Goal: Transaction & Acquisition: Purchase product/service

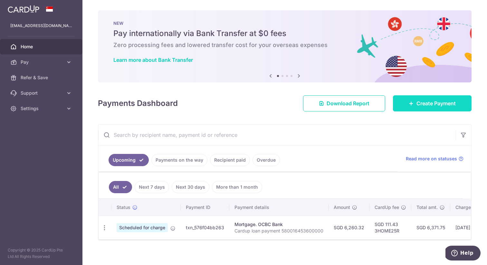
scroll to position [6, 0]
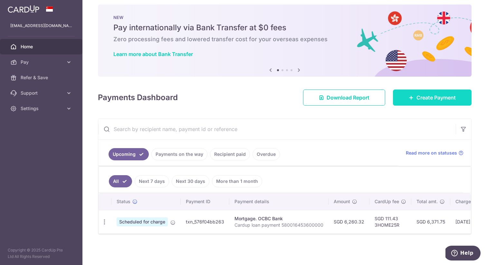
click at [413, 101] on link "Create Payment" at bounding box center [432, 98] width 79 height 16
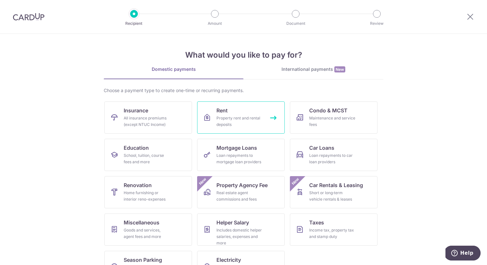
click at [262, 119] on div "Property rent and rental deposits" at bounding box center [239, 121] width 46 height 13
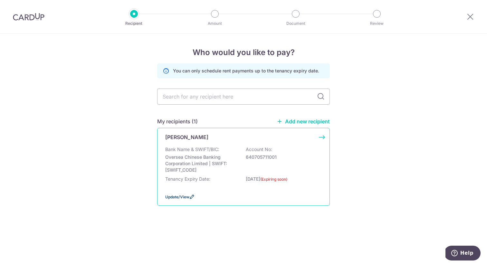
click at [176, 197] on span "Update/View" at bounding box center [177, 197] width 24 height 5
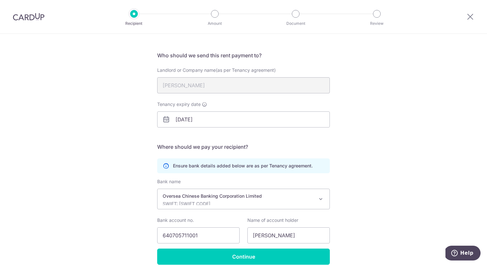
scroll to position [66, 0]
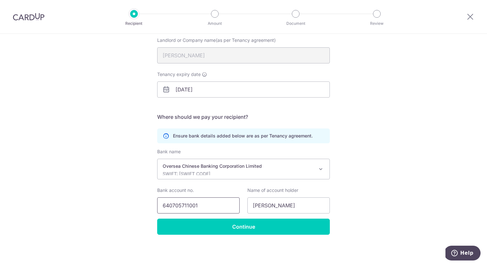
click at [187, 205] on input "640705711001" at bounding box center [198, 205] width 82 height 16
click at [429, 127] on div "Recipient Details Your recipient does not need a CardUp account to receive your…" at bounding box center [243, 116] width 487 height 298
drag, startPoint x: 309, startPoint y: 206, endPoint x: 231, endPoint y: 205, distance: 78.3
click at [231, 205] on div "Bank account no. 640705711001 Name of account holder Abdul Rahim Valibhoy" at bounding box center [243, 200] width 180 height 26
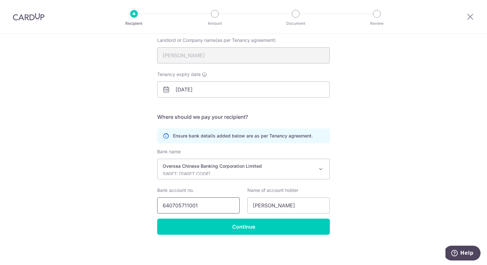
click at [217, 209] on input "640705711001" at bounding box center [198, 205] width 82 height 16
click at [191, 206] on input "640705711001" at bounding box center [198, 205] width 82 height 16
click at [391, 191] on div "Recipient Details Your recipient does not need a CardUp account to receive your…" at bounding box center [243, 116] width 487 height 298
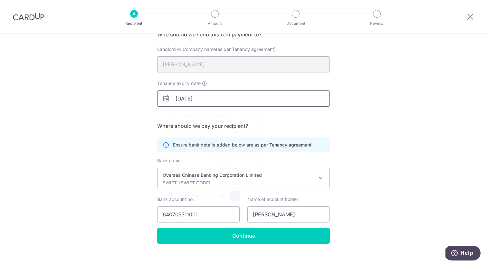
click at [213, 101] on input "31/10/2025" at bounding box center [243, 99] width 173 height 16
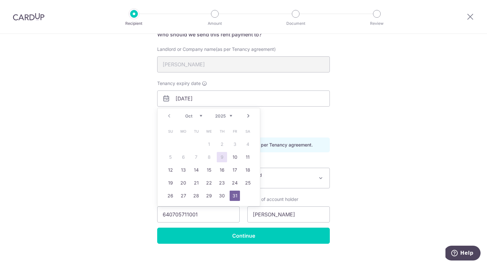
click at [221, 112] on div "Prev Next Oct Nov Dec 2025 2026 2027 2028 2029 2030 2031 2032 2033 2034 2035" at bounding box center [208, 115] width 102 height 15
click at [223, 116] on select "2025 2026 2027 2028 2029 2030 2031 2032 2033 2034 2035" at bounding box center [223, 115] width 17 height 5
click at [200, 116] on select "Jan Feb Mar Apr May Jun Jul Aug Sep Oct Nov Dec" at bounding box center [193, 115] width 17 height 5
click at [185, 113] on select "Jan Feb Mar Apr May Jun Jul Aug Sep Oct Nov Dec" at bounding box center [193, 115] width 17 height 5
click at [249, 194] on link "31" at bounding box center [248, 196] width 10 height 10
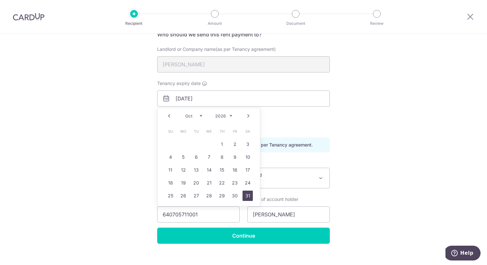
type input "[DATE]"
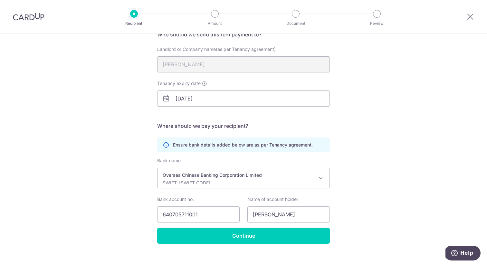
click at [355, 150] on div "Recipient Details Your recipient does not need a CardUp account to receive your…" at bounding box center [243, 125] width 487 height 298
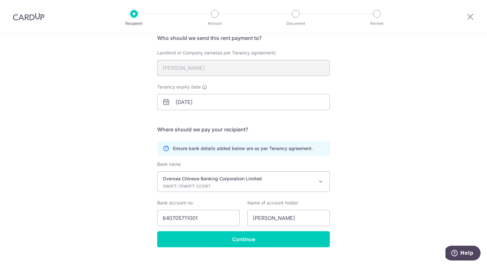
scroll to position [49, 0]
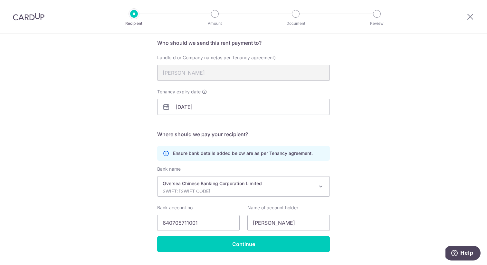
click at [361, 115] on div "Recipient Details Your recipient does not need a CardUp account to receive your…" at bounding box center [243, 134] width 487 height 298
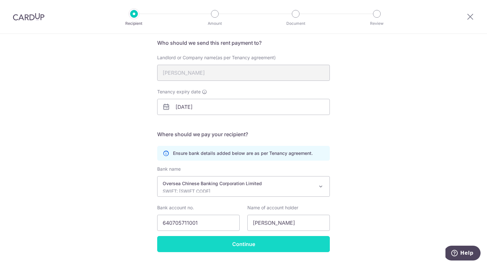
click at [259, 245] on input "Continue" at bounding box center [243, 244] width 173 height 16
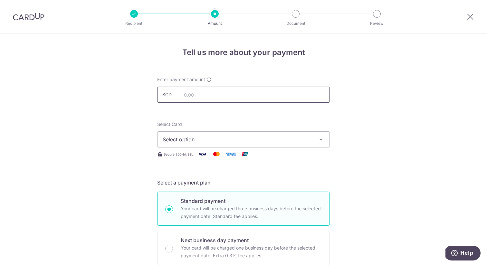
click at [211, 93] on input "text" at bounding box center [243, 95] width 173 height 16
paste input "8,150.00 _"
type input "8,150.00"
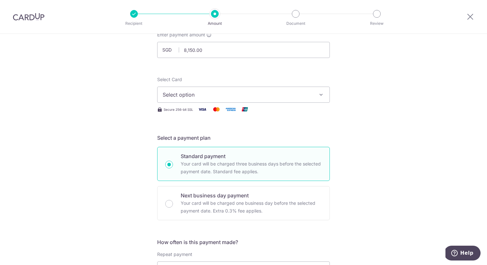
scroll to position [47, 0]
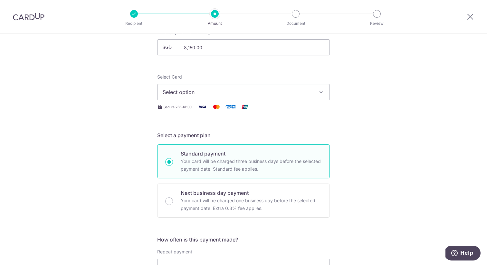
click at [267, 94] on span "Select option" at bounding box center [238, 92] width 150 height 8
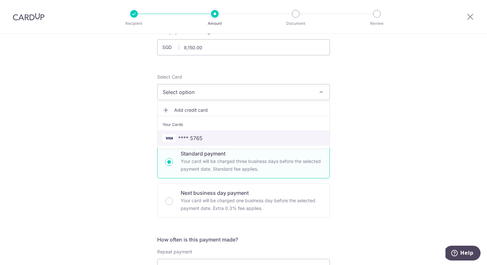
click at [235, 136] on span "**** 5765" at bounding box center [244, 138] width 162 height 8
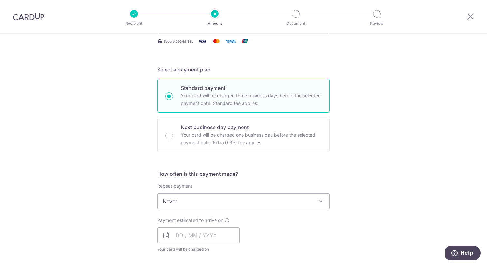
scroll to position [136, 0]
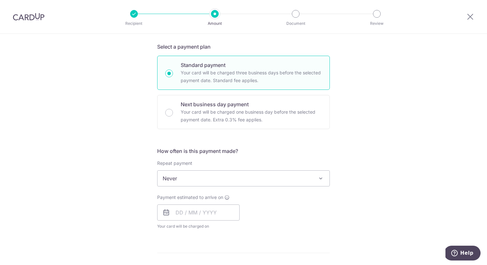
click at [246, 184] on span "Never" at bounding box center [243, 178] width 172 height 15
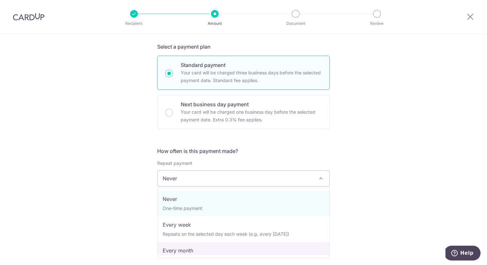
select select "3"
type input "[DATE]"
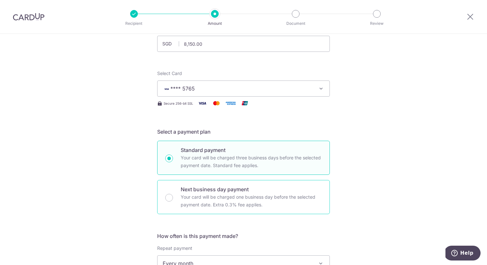
scroll to position [0, 0]
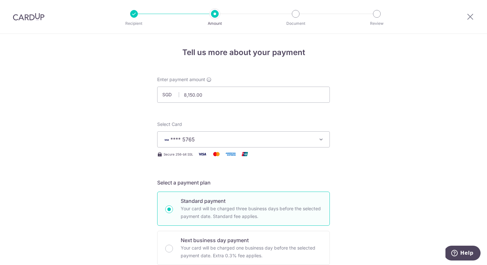
click at [28, 19] on img at bounding box center [29, 17] width 32 height 8
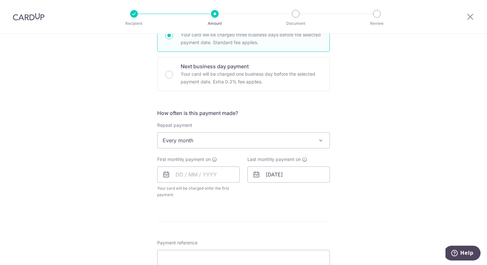
scroll to position [185, 0]
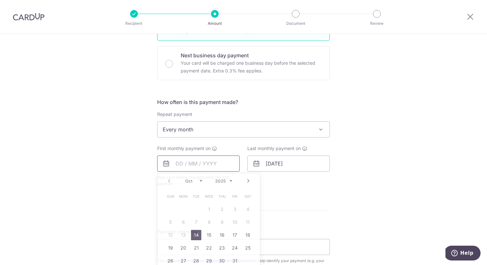
click at [215, 165] on input "text" at bounding box center [198, 164] width 82 height 16
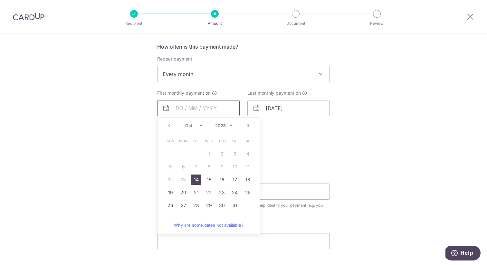
scroll to position [242, 0]
click at [200, 126] on select "Oct Nov Dec" at bounding box center [193, 124] width 17 height 5
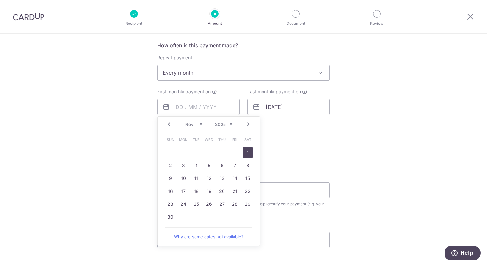
click at [248, 152] on link "1" at bounding box center [248, 153] width 10 height 10
type input "[DATE]"
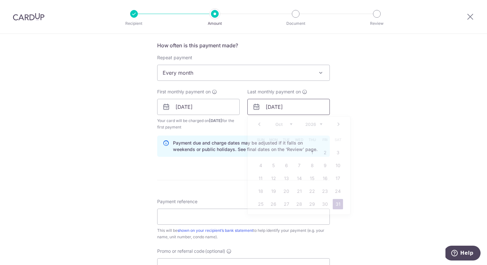
click at [295, 108] on input "31/10/2026" at bounding box center [288, 107] width 82 height 16
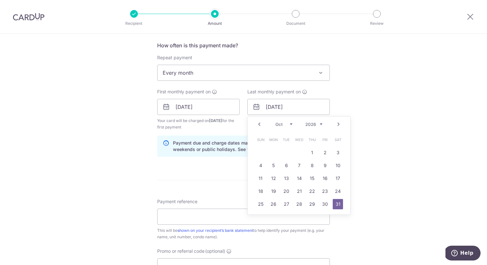
click at [291, 125] on select "Jan Feb Mar Apr May Jun Jul Aug Sep Oct Nov Dec" at bounding box center [283, 124] width 17 height 5
click at [287, 107] on input "31/10/2026" at bounding box center [288, 107] width 82 height 16
click at [313, 121] on div "Prev Next Jan Feb Mar Apr May Jun Jul Aug Sep Oct Nov Dec 2025 2026 2027 2028 2…" at bounding box center [299, 124] width 102 height 15
click at [314, 126] on select "2025 2026 2027 2028 2029 2030 2031 2032 2033 2034 2035" at bounding box center [313, 124] width 17 height 5
click at [275, 157] on link "1" at bounding box center [273, 153] width 10 height 10
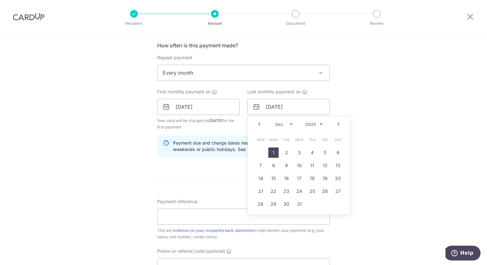
type input "[DATE]"
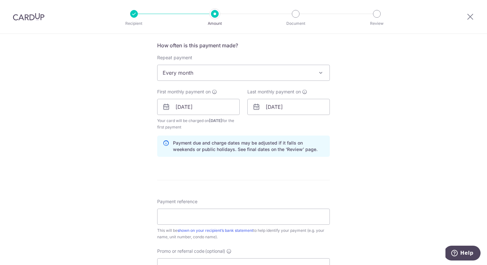
click at [375, 143] on div "Tell us more about your payment Enter payment amount SGD 8,150.00 8150.00 Selec…" at bounding box center [243, 99] width 487 height 615
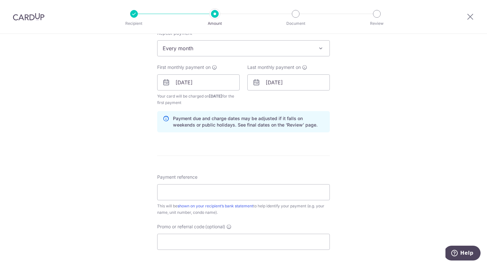
scroll to position [267, 0]
click at [260, 196] on input "Payment reference" at bounding box center [243, 192] width 173 height 16
paste input "GV 06-03 Rent [PERSON_NAME]"
type input "GV 06-03 Rent [PERSON_NAME]"
click at [359, 183] on div "Tell us more about your payment Enter payment amount SGD 8,150.00 8150.00 Selec…" at bounding box center [243, 74] width 487 height 615
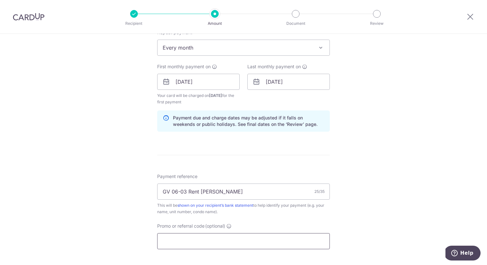
click at [225, 236] on input "Promo or referral code (optional)" at bounding box center [243, 241] width 173 height 16
paste input "3HOME25R"
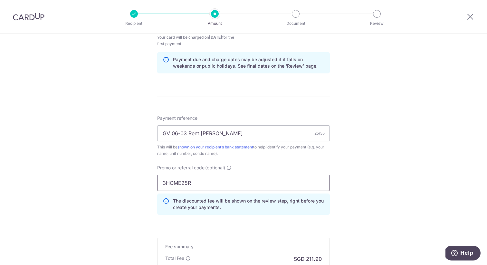
type input "3HOME25R"
click at [368, 205] on div "Tell us more about your payment Enter payment amount SGD 8,150.00 8150.00 Selec…" at bounding box center [243, 31] width 487 height 644
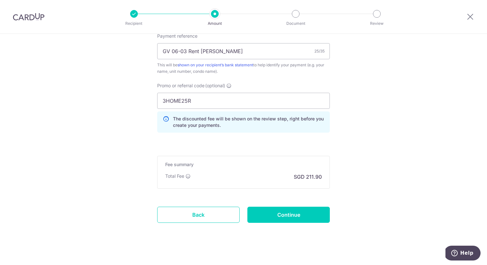
scroll to position [408, 0]
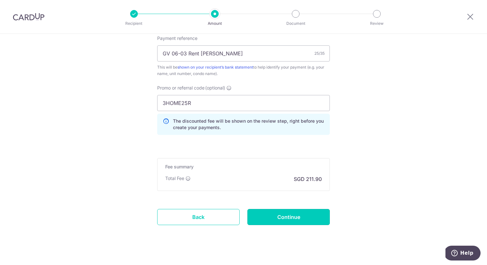
drag, startPoint x: 305, startPoint y: 214, endPoint x: 350, endPoint y: 130, distance: 95.3
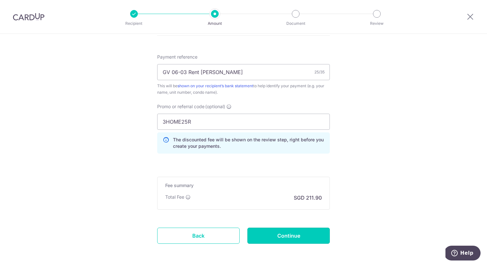
scroll to position [386, 0]
click at [302, 240] on input "Continue" at bounding box center [288, 235] width 82 height 16
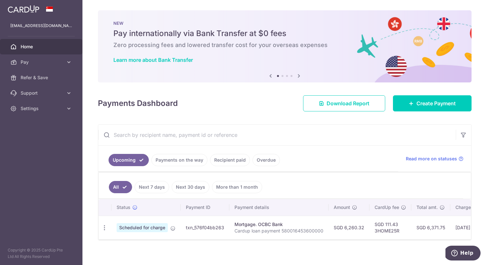
scroll to position [6, 0]
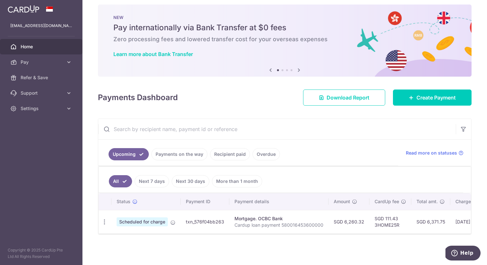
click at [223, 156] on link "Recipient paid" at bounding box center [230, 154] width 40 height 12
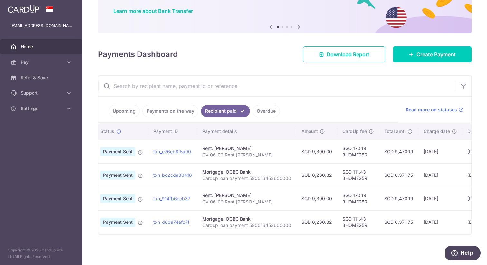
scroll to position [0, 17]
drag, startPoint x: 201, startPoint y: 155, endPoint x: 266, endPoint y: 154, distance: 64.7
click at [266, 154] on p "GV 06-03 Rent [PERSON_NAME]" at bounding box center [245, 155] width 89 height 6
copy p "GV 06-03 Rent [PERSON_NAME]"
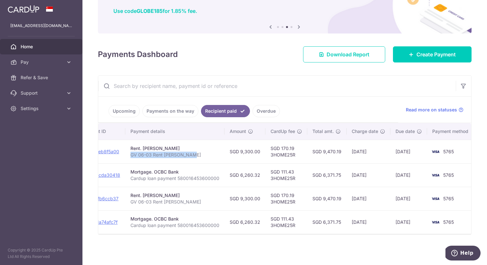
scroll to position [0, 83]
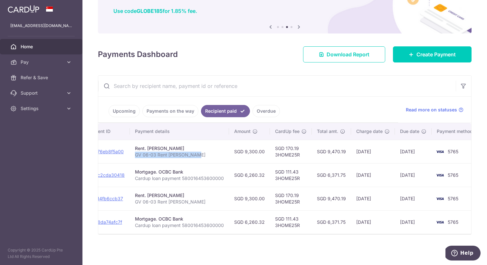
copy p "GV 06-03 Rent [PERSON_NAME]"
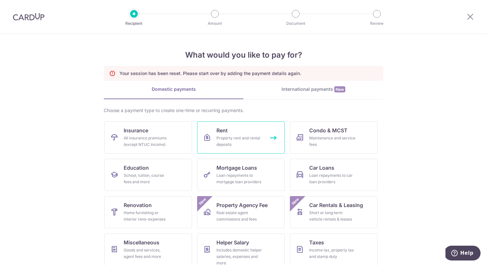
click at [230, 138] on div "Property rent and rental deposits" at bounding box center [239, 141] width 46 height 13
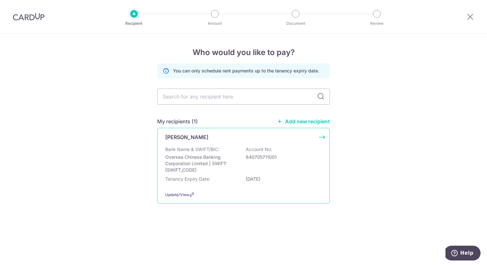
click at [222, 161] on p "Oversea Chinese Banking Corporation Limited | SWIFT: [SWIFT_CODE]" at bounding box center [201, 163] width 72 height 19
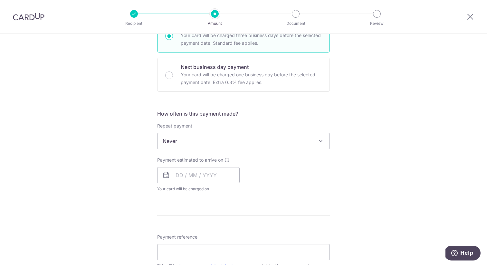
scroll to position [185, 0]
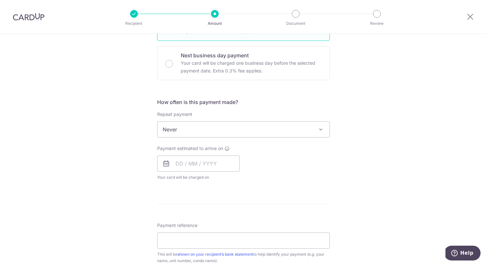
click at [216, 122] on span "Never" at bounding box center [243, 129] width 172 height 15
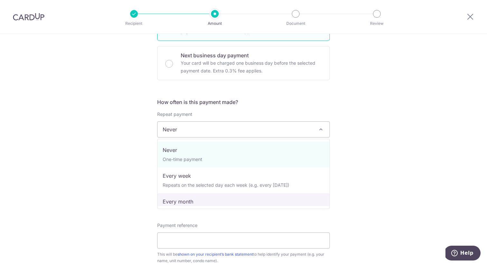
select select "3"
type input "[DATE]"
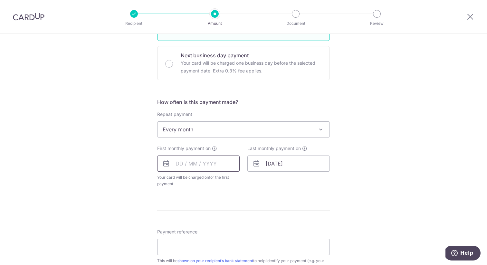
click at [201, 163] on input "text" at bounding box center [198, 164] width 82 height 16
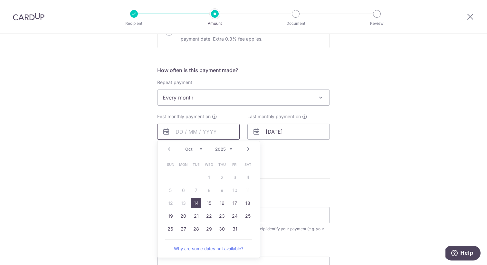
scroll to position [216, 0]
click at [247, 152] on link "Next" at bounding box center [248, 150] width 8 height 8
click at [169, 150] on link "Prev" at bounding box center [169, 150] width 8 height 8
click at [249, 152] on link "Next" at bounding box center [248, 150] width 8 height 8
click at [171, 149] on link "Prev" at bounding box center [169, 150] width 8 height 8
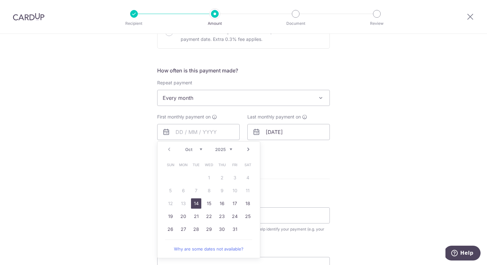
click at [248, 147] on link "Next" at bounding box center [248, 150] width 8 height 8
click at [250, 180] on link "1" at bounding box center [248, 178] width 10 height 10
type input "01/11/2025"
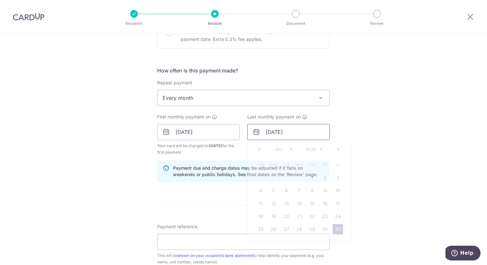
click at [291, 134] on input "31/10/2026" at bounding box center [288, 132] width 82 height 16
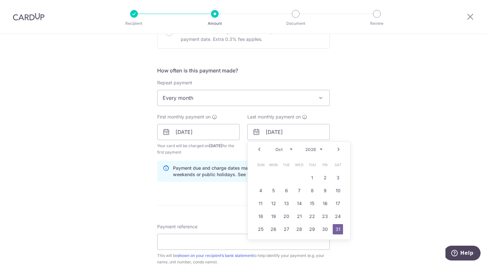
click at [340, 151] on link "Next" at bounding box center [339, 150] width 8 height 8
click at [338, 150] on link "Next" at bounding box center [339, 150] width 8 height 8
click at [314, 150] on select "2025 2026 2027 2028 2029 2030 2031 2032 2033 2034 2035" at bounding box center [313, 149] width 17 height 5
click at [291, 151] on select "Nov Dec" at bounding box center [283, 149] width 17 height 5
click at [289, 151] on select "Nov Dec" at bounding box center [283, 149] width 17 height 5
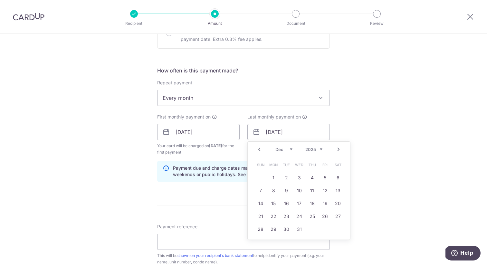
click at [275, 147] on select "Nov Dec" at bounding box center [283, 149] width 17 height 5
click at [275, 175] on link "1" at bounding box center [273, 178] width 10 height 10
type input "[DATE]"
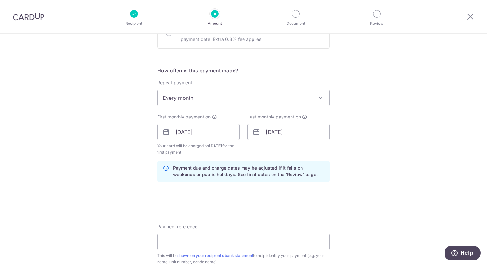
click at [360, 154] on div "Tell us more about your payment Enter payment amount SGD Select Card Select opt…" at bounding box center [243, 124] width 487 height 615
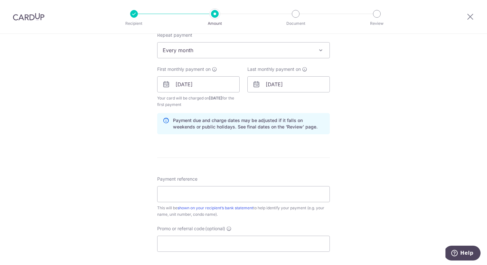
scroll to position [265, 0]
click at [244, 193] on input "Payment reference" at bounding box center [243, 194] width 173 height 16
click at [224, 244] on input "Promo or referral code (optional)" at bounding box center [243, 243] width 173 height 16
paste input "3HOME25R"
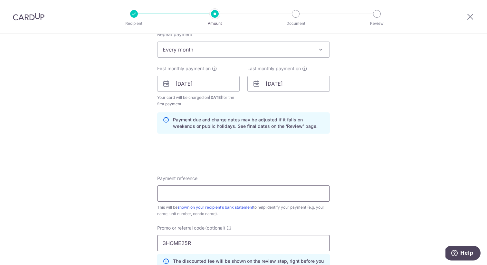
type input "3HOME25R"
click at [228, 196] on input "Payment reference" at bounding box center [243, 194] width 173 height 16
paste input "GV 06-03 Rent [PERSON_NAME]"
type input "GV 06-03 Rent [PERSON_NAME]"
click at [362, 153] on div "Tell us more about your payment Enter payment amount SGD Select Card Select opt…" at bounding box center [243, 91] width 487 height 644
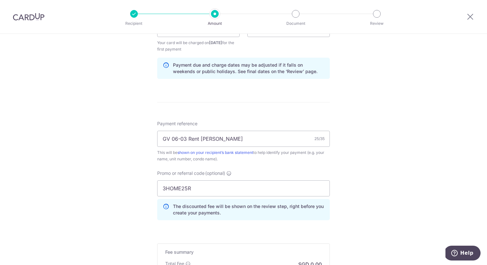
scroll to position [311, 0]
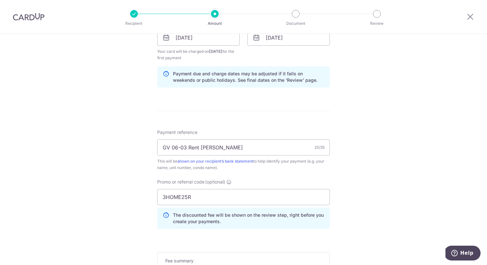
click at [362, 153] on div "Tell us more about your payment Enter payment amount SGD Select Card Select opt…" at bounding box center [243, 45] width 487 height 644
click at [307, 114] on form "Enter payment amount SGD Select Card Select option Add credit card Your Cards *…" at bounding box center [243, 52] width 173 height 572
click at [205, 202] on input "3HOME25R" at bounding box center [243, 197] width 173 height 16
click at [245, 152] on input "GV 06-03 Rent [PERSON_NAME]" at bounding box center [243, 147] width 173 height 16
click at [283, 111] on form "Enter payment amount SGD Select Card Select option Add credit card Your Cards *…" at bounding box center [243, 52] width 173 height 572
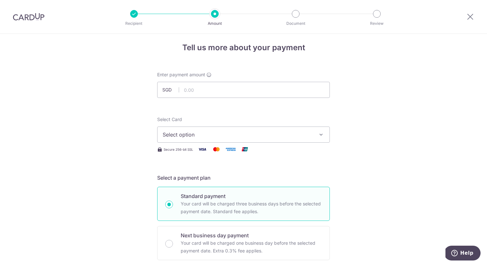
scroll to position [0, 0]
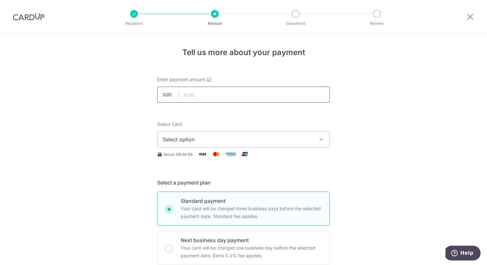
click at [255, 96] on input "text" at bounding box center [243, 95] width 173 height 16
type input "8,150.00"
click at [233, 138] on span "Select option" at bounding box center [238, 140] width 150 height 8
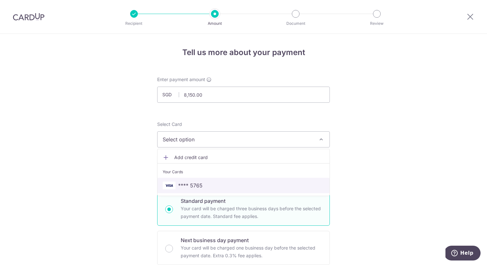
click at [226, 187] on span "**** 5765" at bounding box center [244, 186] width 162 height 8
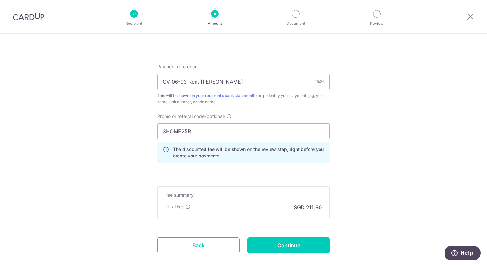
scroll to position [387, 0]
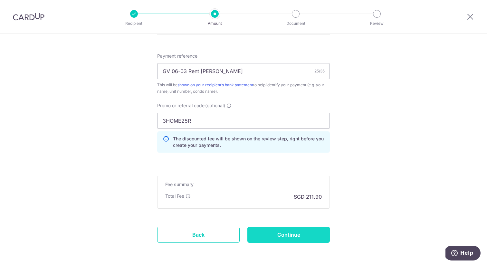
click at [300, 240] on input "Continue" at bounding box center [288, 235] width 82 height 16
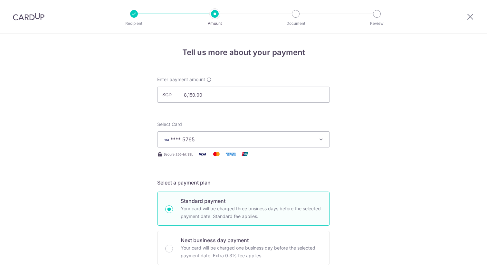
scroll to position [389, 0]
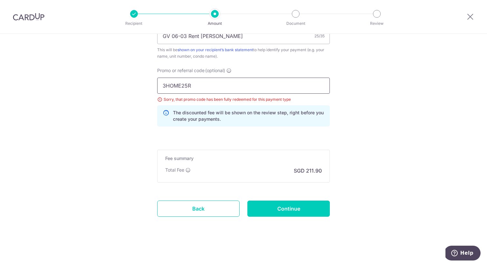
drag, startPoint x: 225, startPoint y: 84, endPoint x: 128, endPoint y: 81, distance: 97.3
paste input "OCBC18"
type input "OCBC18"
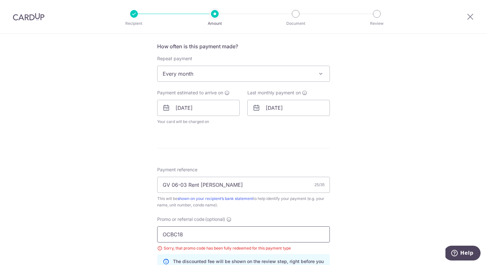
scroll to position [241, 0]
click at [272, 111] on input "01/12/2025" at bounding box center [288, 107] width 82 height 16
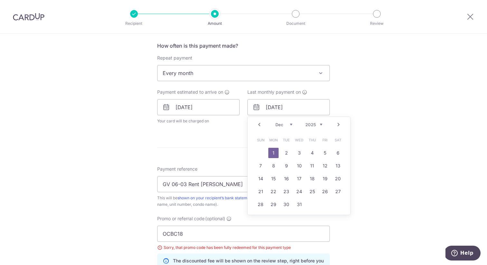
click at [317, 126] on select "2025 2026 2027 2028 2029 2030 2031 2032 2033 2034 2035" at bounding box center [313, 124] width 17 height 5
click at [289, 125] on select "Jan Feb Mar Apr May Jun Jul Aug Sep Oct Nov Dec" at bounding box center [283, 124] width 17 height 5
click at [263, 153] on link "1" at bounding box center [260, 153] width 10 height 10
type input "[DATE]"
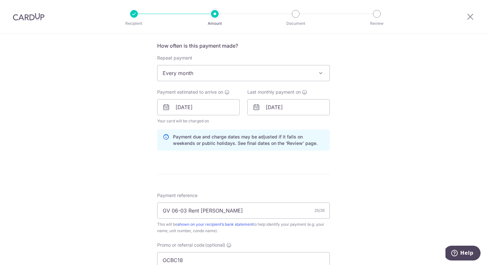
click at [350, 150] on div "Tell us more about your payment Enter payment amount SGD 8,150.00 8150.00 Selec…" at bounding box center [243, 116] width 487 height 647
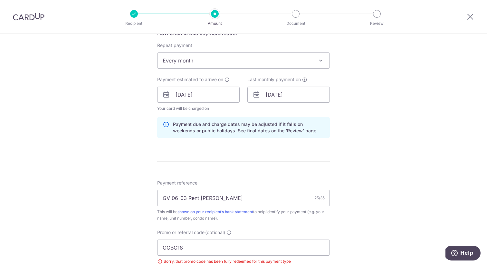
click at [350, 150] on div "Tell us more about your payment Enter payment amount SGD 8,150.00 8150.00 Selec…" at bounding box center [243, 103] width 487 height 647
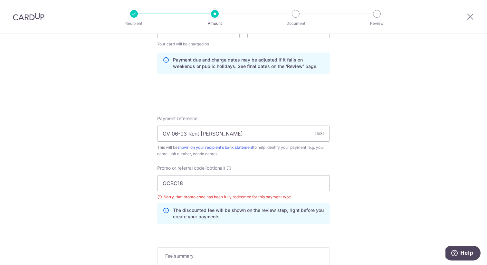
scroll to position [396, 0]
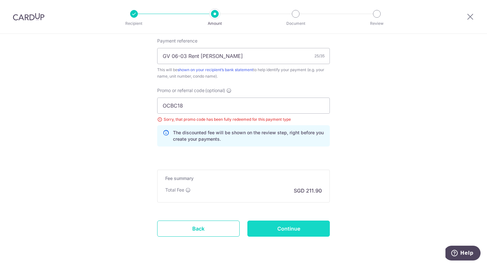
click at [297, 224] on input "Continue" at bounding box center [288, 229] width 82 height 16
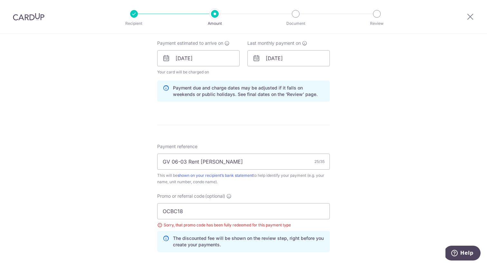
scroll to position [289, 0]
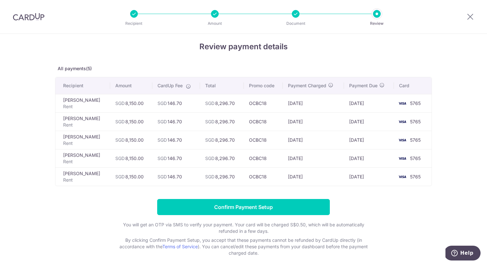
scroll to position [10, 0]
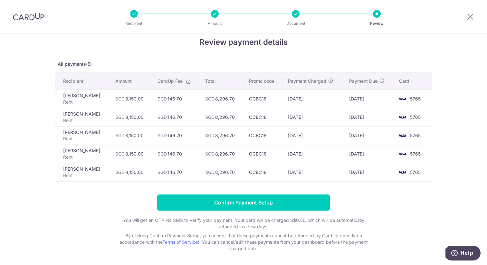
drag, startPoint x: 352, startPoint y: 99, endPoint x: 377, endPoint y: 173, distance: 78.2
click at [377, 173] on tbody "[PERSON_NAME] SGD 8,150.00 SGD 146.70 SGD 8,296.70 OCBC18 [DATE] [DATE] 5765 [P…" at bounding box center [243, 136] width 376 height 92
click at [405, 194] on div "Review payment details All payments(5) Recipient Amount CardUp Fee Total Promo …" at bounding box center [243, 143] width 377 height 215
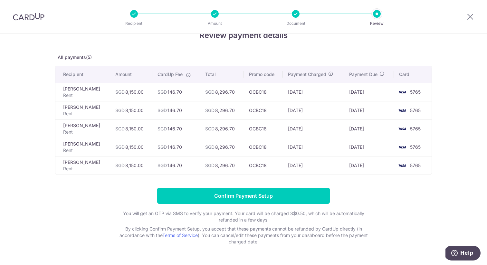
scroll to position [19, 0]
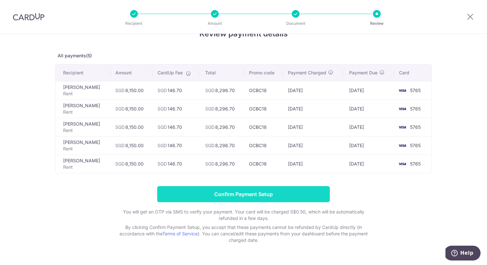
click at [260, 194] on input "Confirm Payment Setup" at bounding box center [243, 194] width 173 height 16
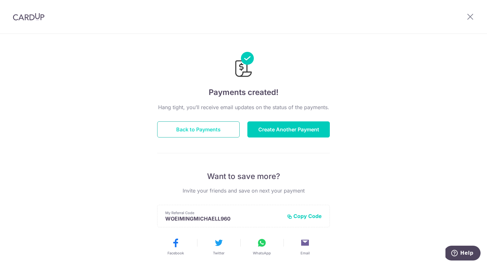
click at [221, 132] on button "Back to Payments" at bounding box center [198, 129] width 82 height 16
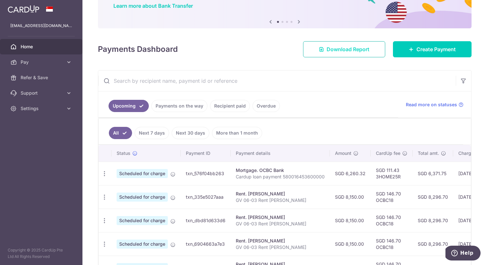
scroll to position [123, 0]
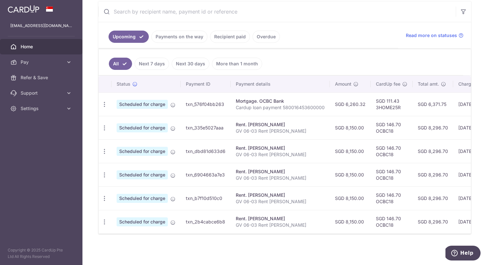
click at [233, 36] on link "Recipient paid" at bounding box center [230, 37] width 40 height 12
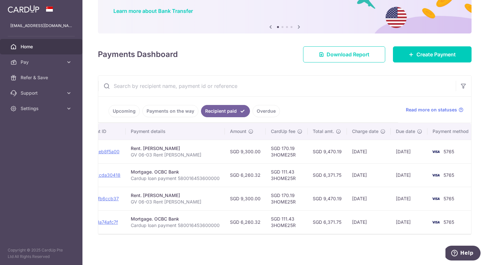
scroll to position [0, 88]
drag, startPoint x: 394, startPoint y: 149, endPoint x: 427, endPoint y: 149, distance: 33.5
click at [427, 149] on tr "PDF Receipt Payment Sent txn_e76eb8f5a00 Rent. [PERSON_NAME] GV 06-03 Rent [PER…" at bounding box center [243, 152] width 465 height 24
click at [403, 152] on td "[DATE]" at bounding box center [408, 152] width 37 height 24
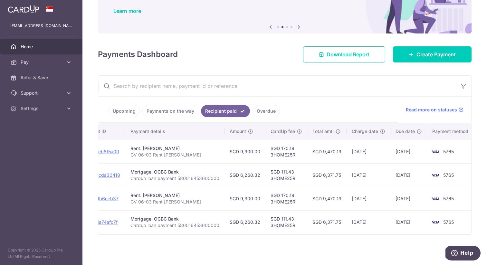
click at [130, 112] on link "Upcoming" at bounding box center [124, 111] width 31 height 12
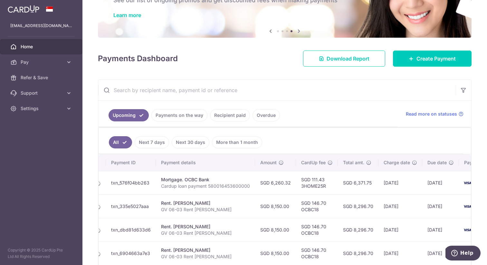
scroll to position [0, 0]
